Goal: Task Accomplishment & Management: Use online tool/utility

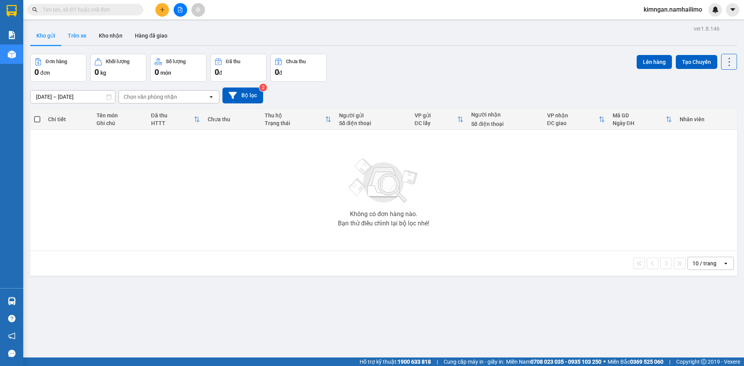
click at [73, 33] on button "Trên xe" at bounding box center [77, 35] width 31 height 19
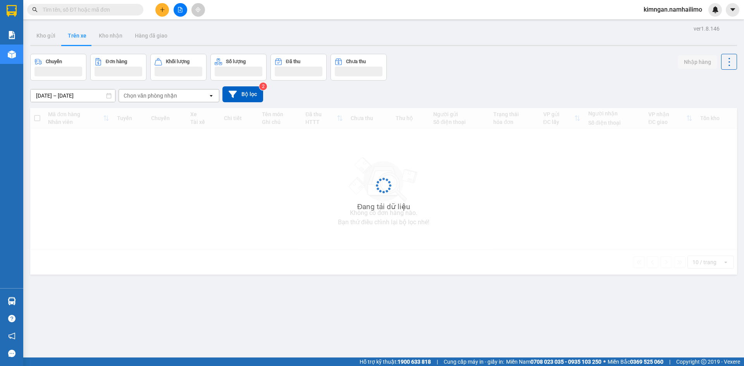
click at [144, 95] on div "Chọn văn phòng nhận" at bounding box center [151, 96] width 54 height 8
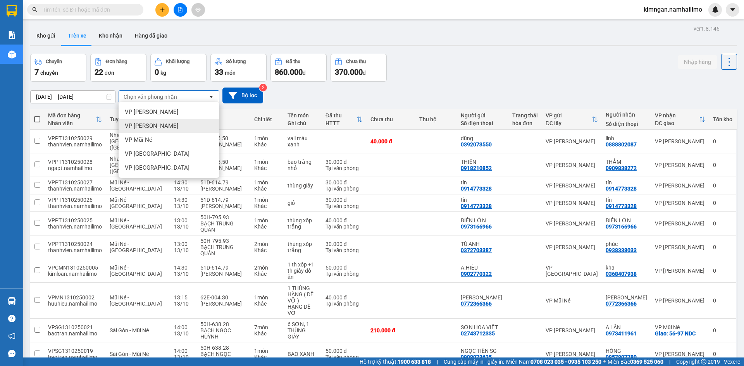
click at [146, 143] on span "VP Mũi Né" at bounding box center [139, 140] width 28 height 8
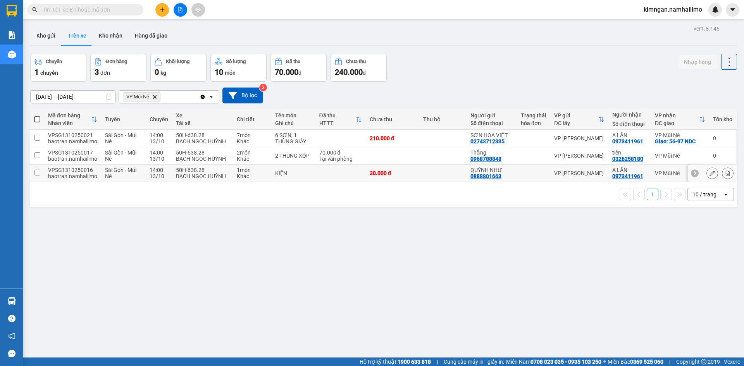
click at [137, 174] on div "Sài Gòn - Mũi Né" at bounding box center [123, 173] width 37 height 12
checkbox input "true"
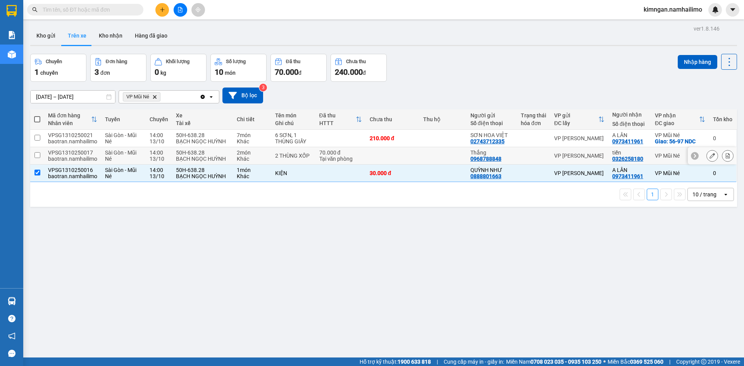
click at [142, 158] on td "Sài Gòn - Mũi Né" at bounding box center [123, 155] width 45 height 17
checkbox input "true"
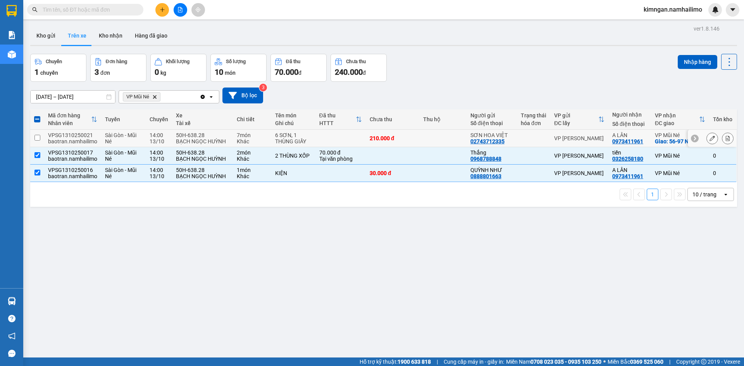
click at [143, 144] on td "Sài Gòn - Mũi Né" at bounding box center [123, 138] width 45 height 17
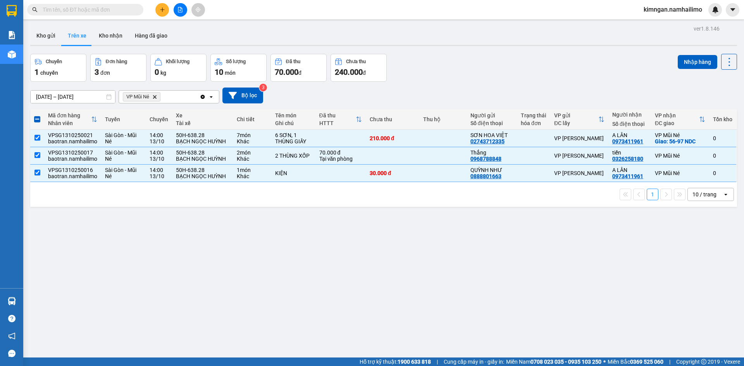
click at [684, 69] on div "Nhập hàng" at bounding box center [707, 62] width 59 height 16
click at [687, 61] on button "Nhập hàng" at bounding box center [698, 62] width 40 height 14
checkbox input "false"
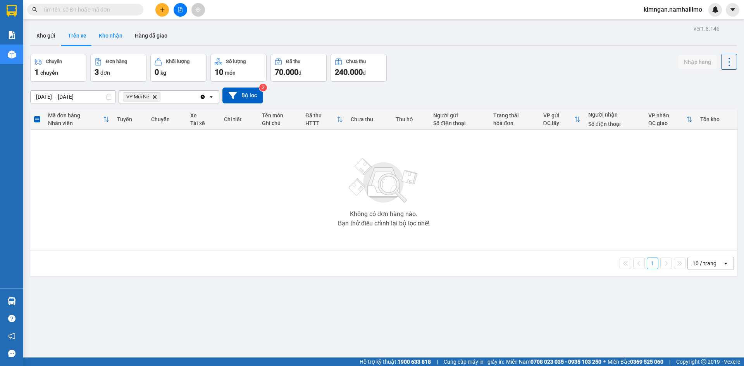
click at [116, 40] on button "Kho nhận" at bounding box center [111, 35] width 36 height 19
